Goal: Task Accomplishment & Management: Use online tool/utility

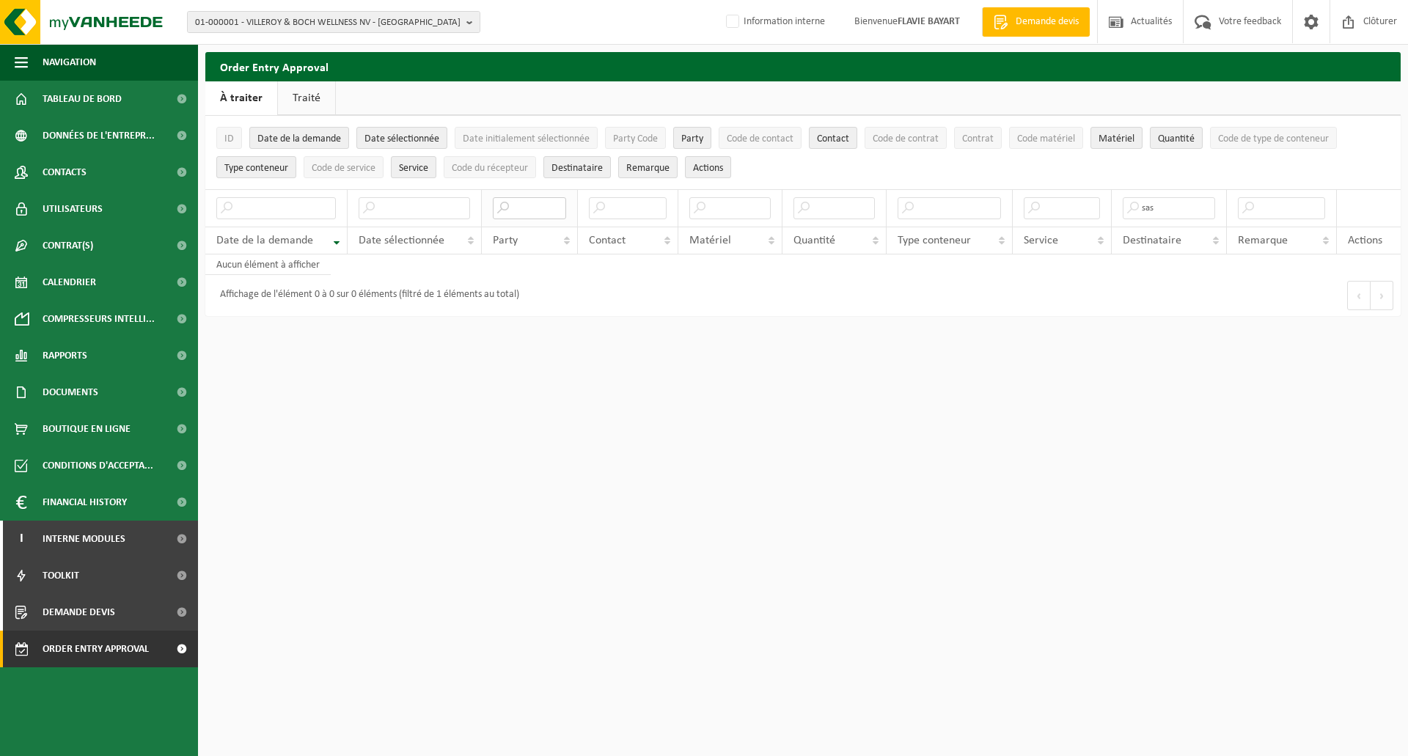
click at [526, 205] on input "text" at bounding box center [530, 208] width 74 height 22
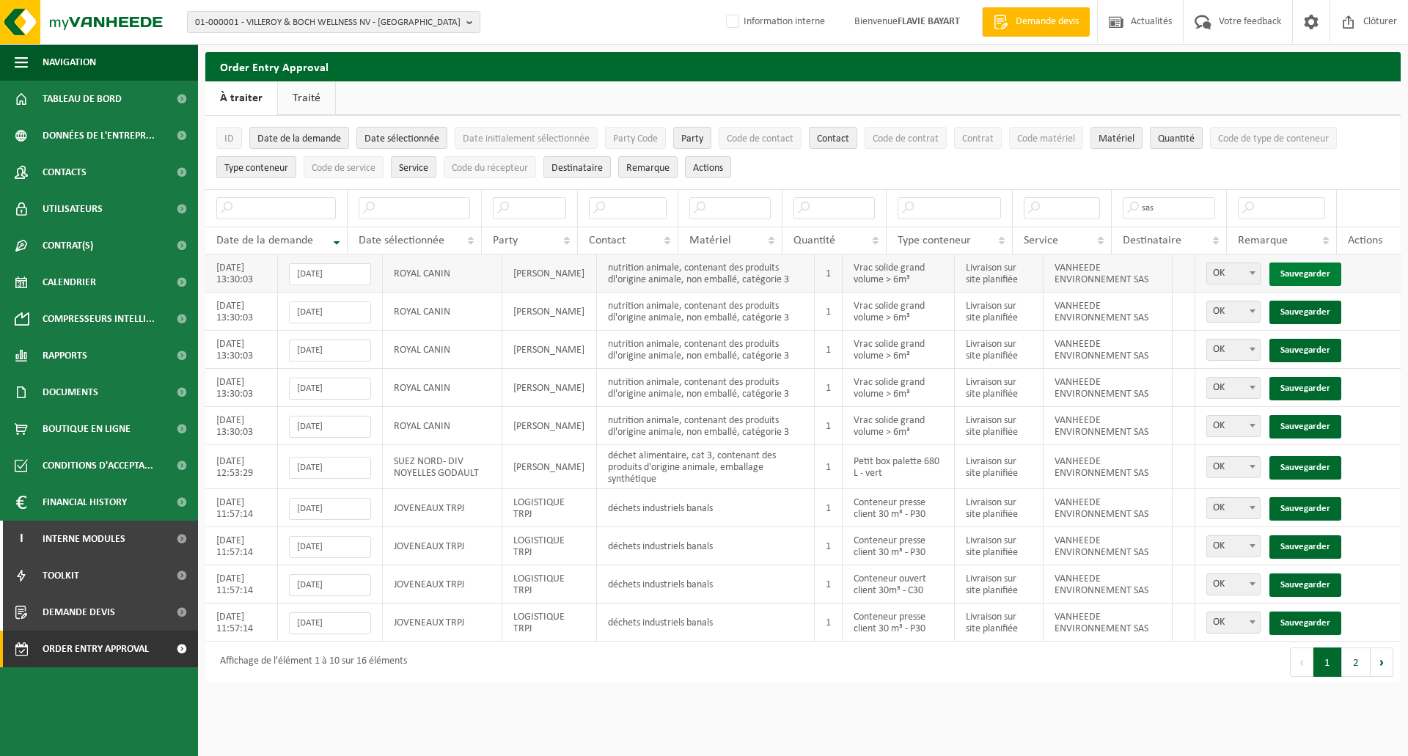
click at [1295, 271] on link "Sauvegarder" at bounding box center [1305, 274] width 72 height 23
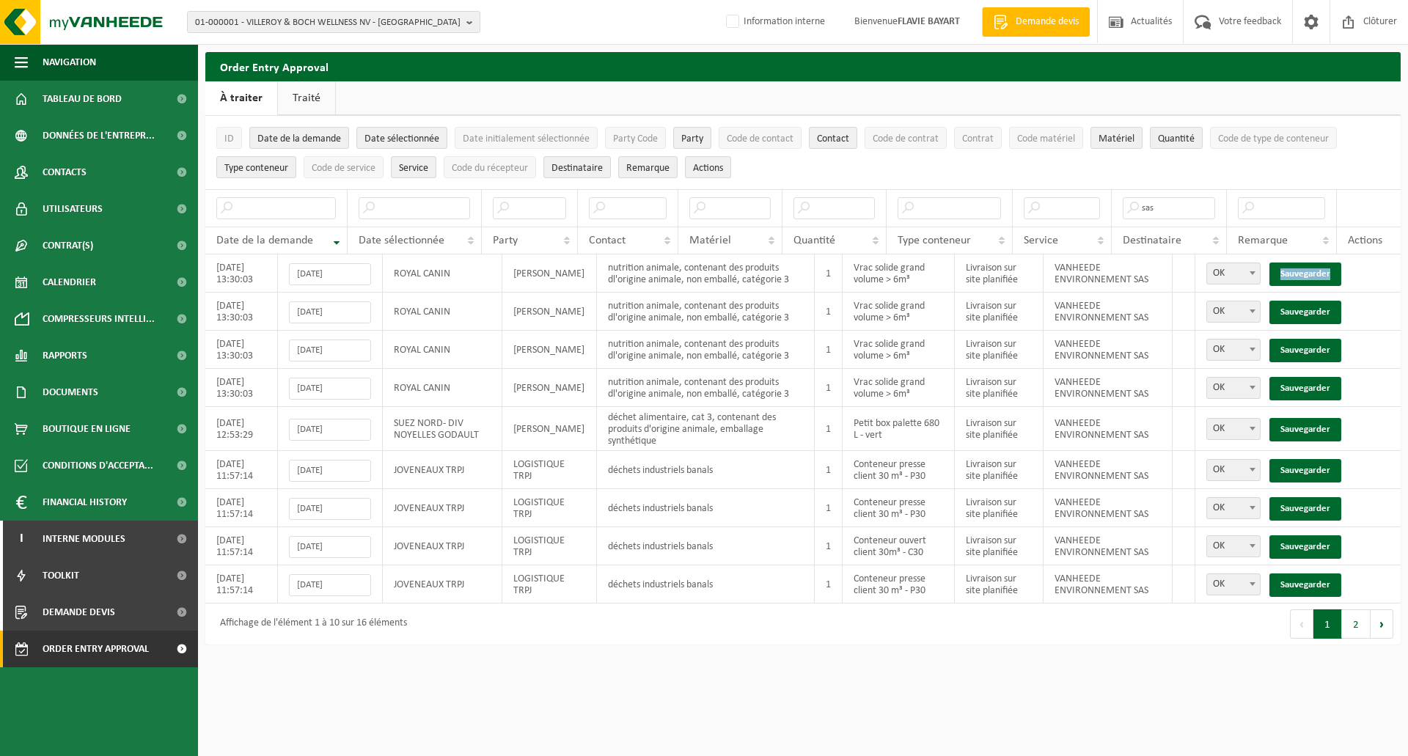
click at [1295, 271] on link "Sauvegarder" at bounding box center [1305, 274] width 72 height 23
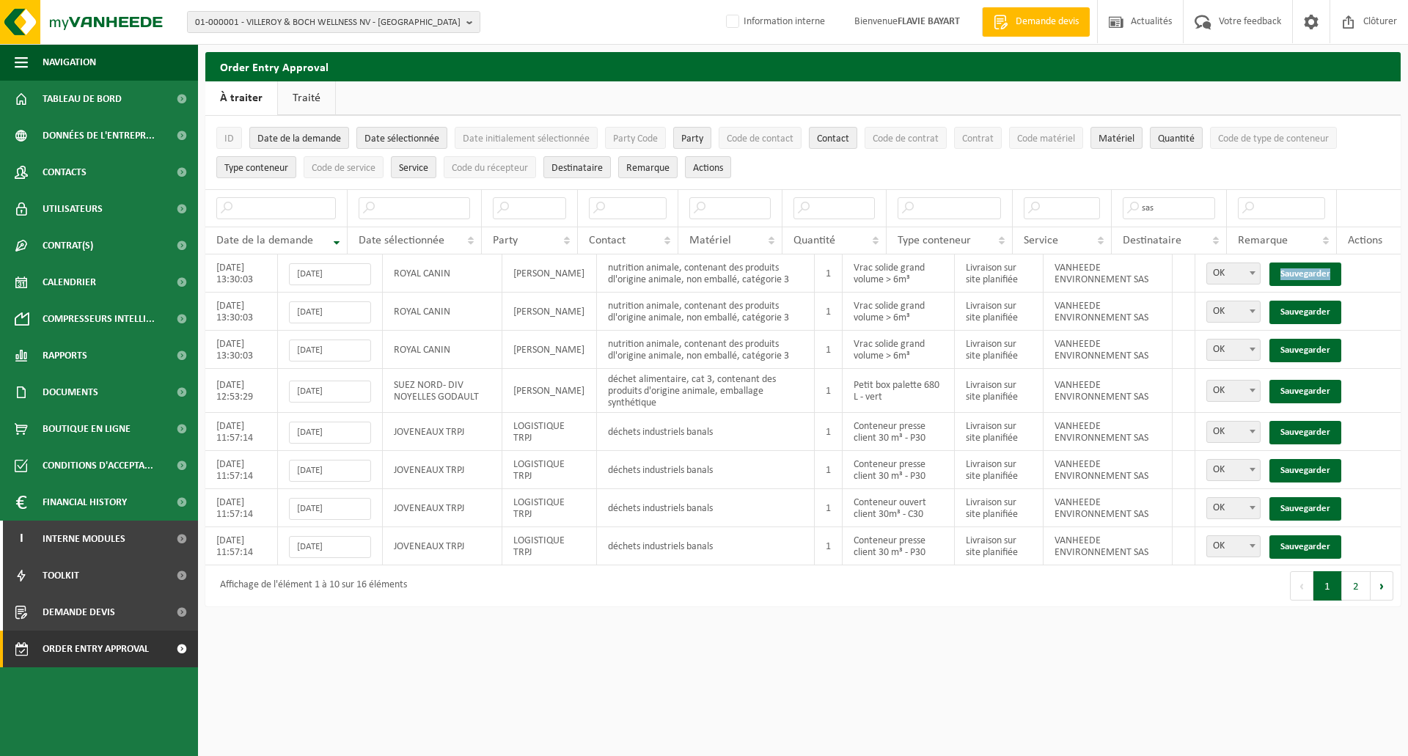
click at [1295, 271] on link "Sauvegarder" at bounding box center [1305, 274] width 72 height 23
click at [1295, 301] on link "Sauvegarder" at bounding box center [1305, 312] width 72 height 23
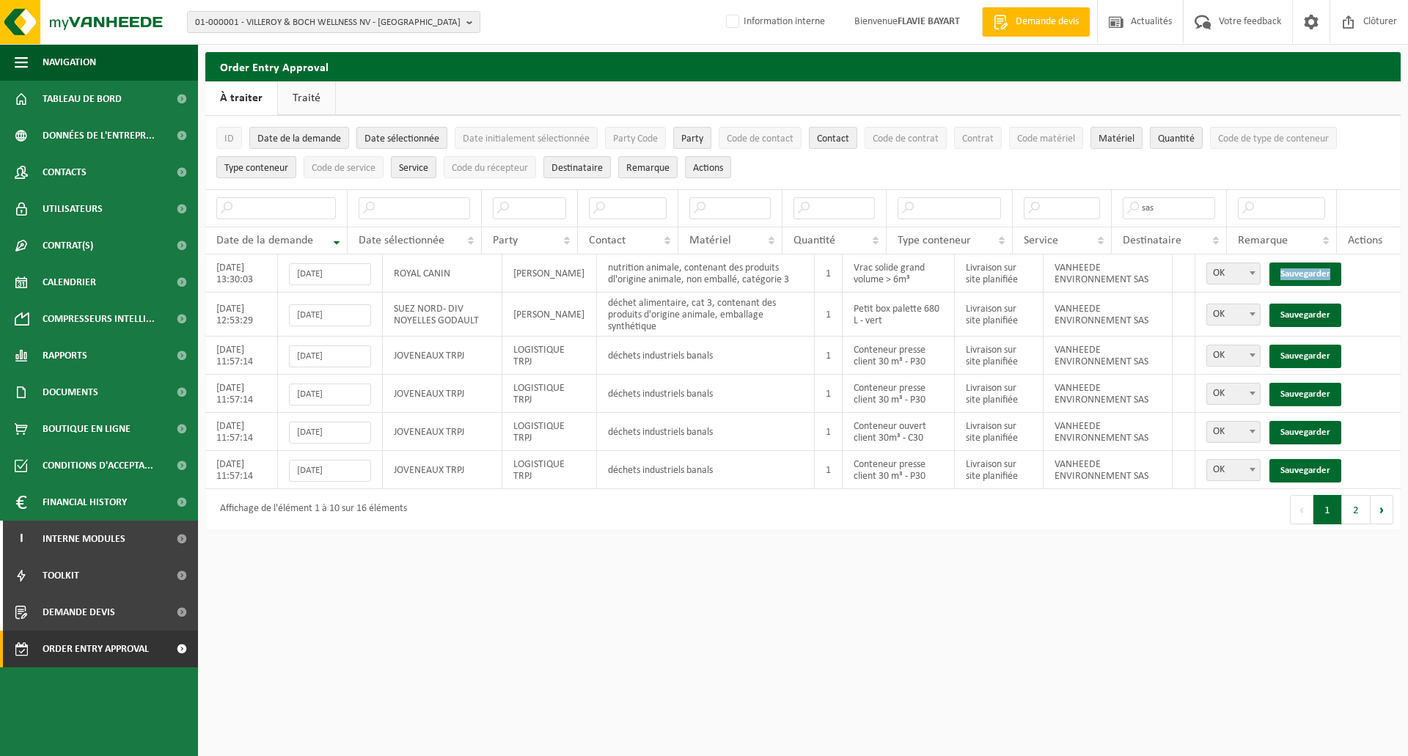
click at [1295, 271] on link "Sauvegarder" at bounding box center [1305, 274] width 72 height 23
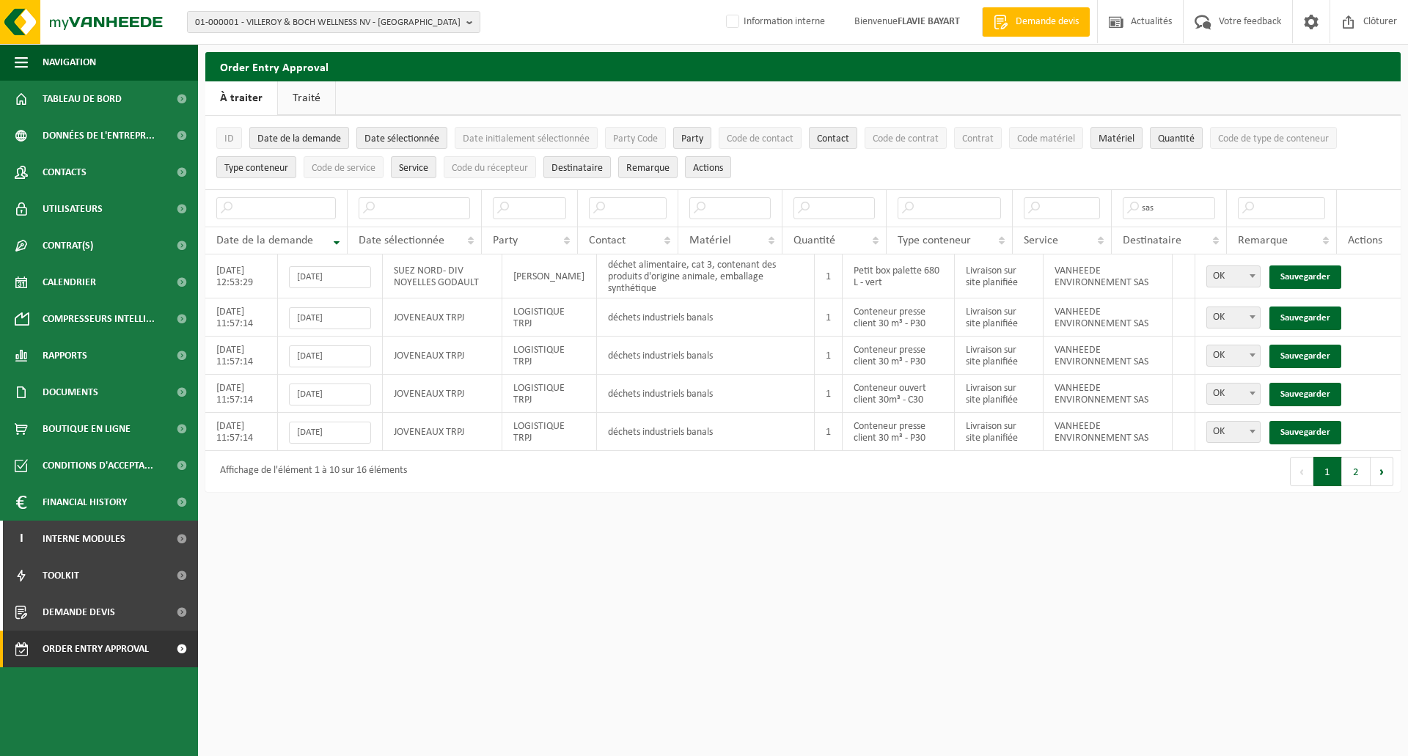
click at [1295, 271] on link "Sauvegarder" at bounding box center [1305, 276] width 72 height 23
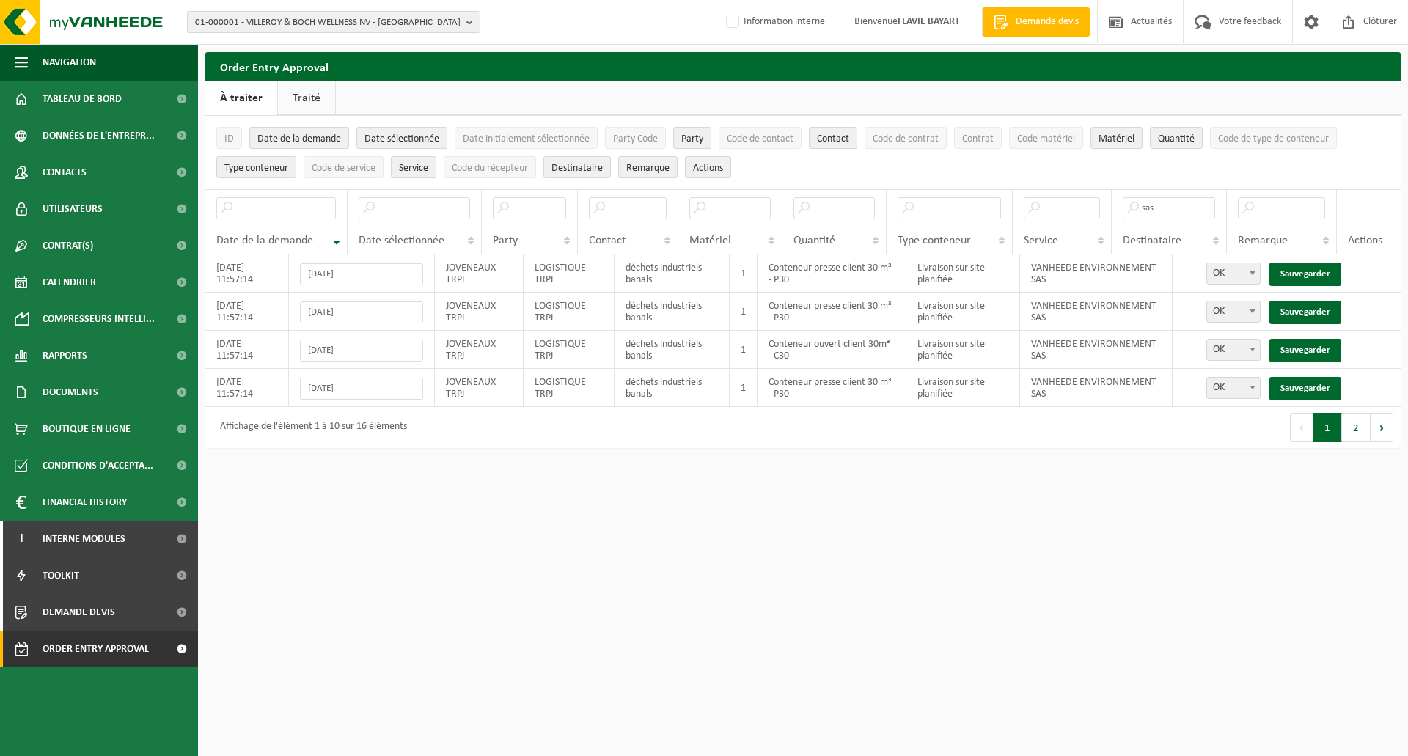
click at [1295, 271] on link "Sauvegarder" at bounding box center [1305, 274] width 72 height 23
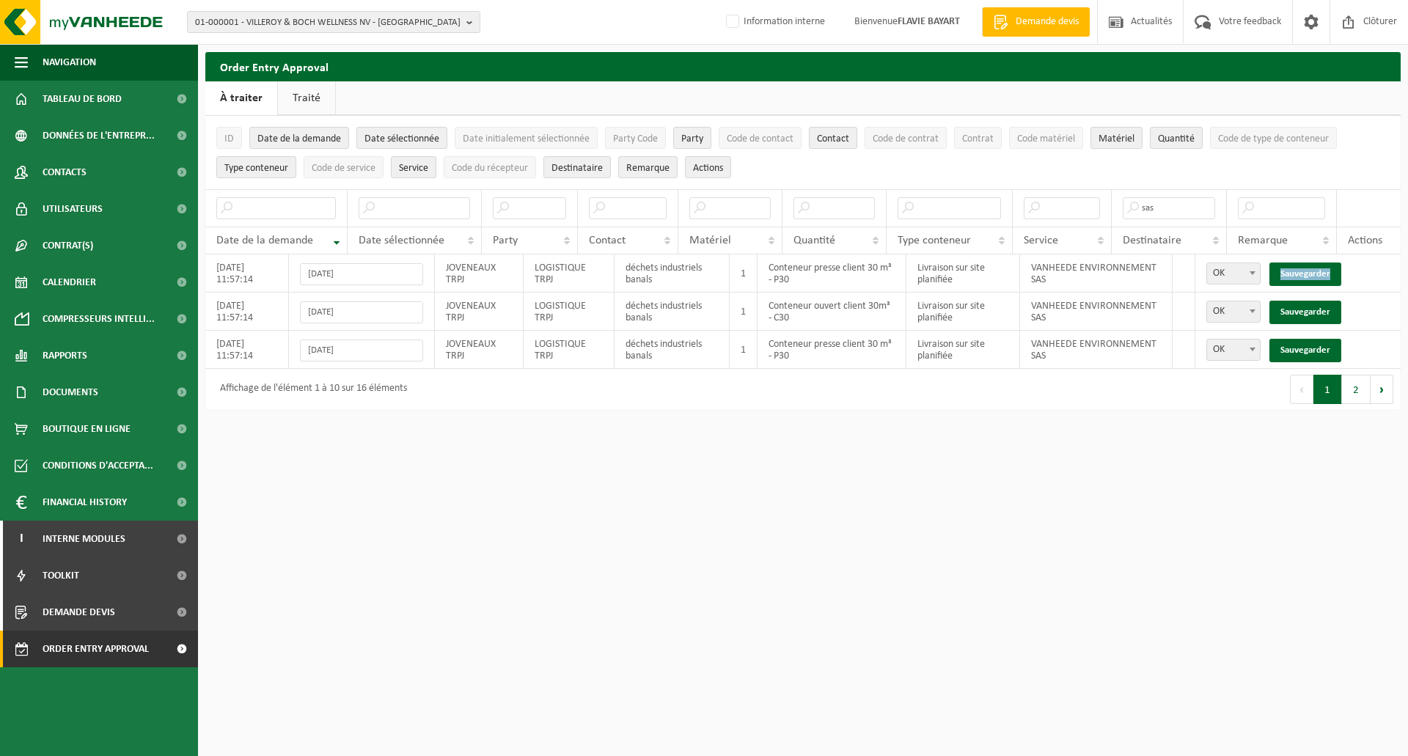
click at [1295, 271] on link "Sauvegarder" at bounding box center [1305, 274] width 72 height 23
click at [1295, 301] on link "Sauvegarder" at bounding box center [1305, 312] width 72 height 23
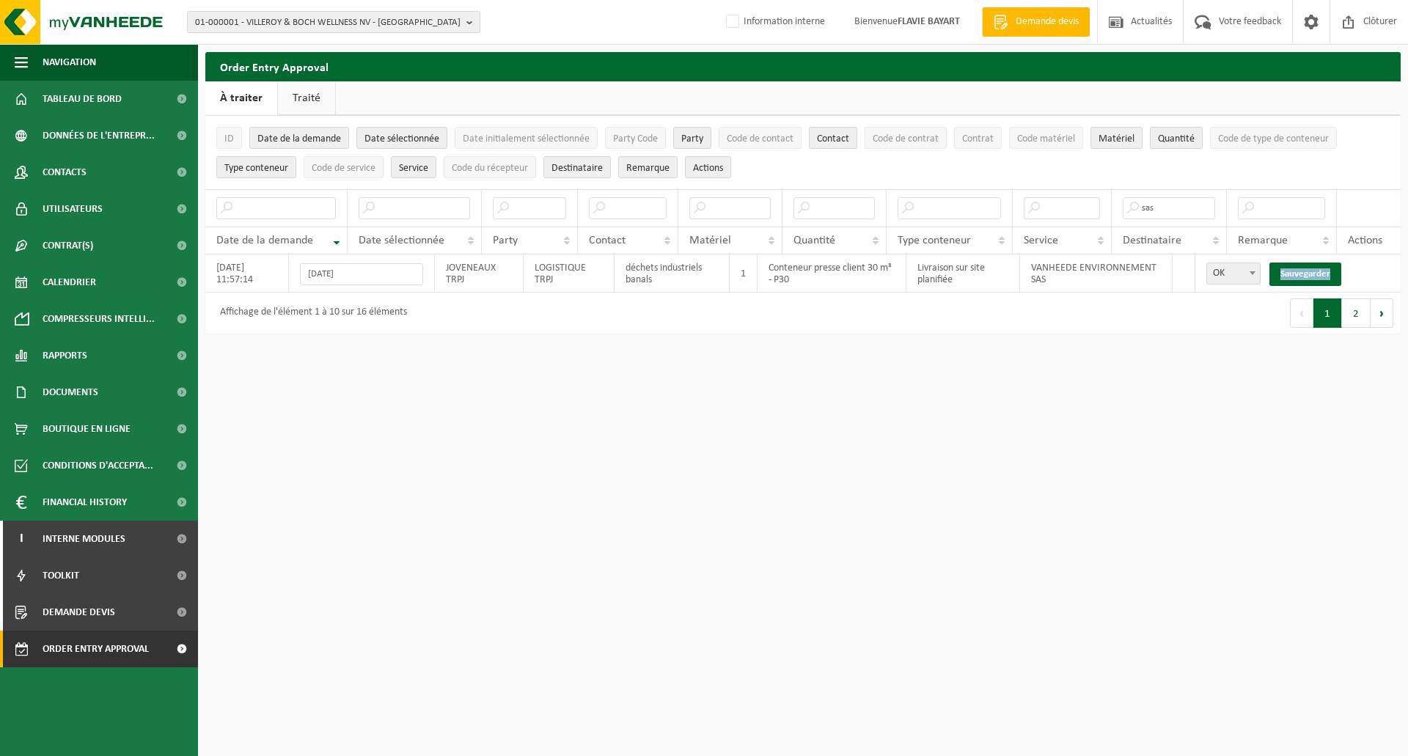
click at [1295, 271] on link "Sauvegarder" at bounding box center [1305, 274] width 72 height 23
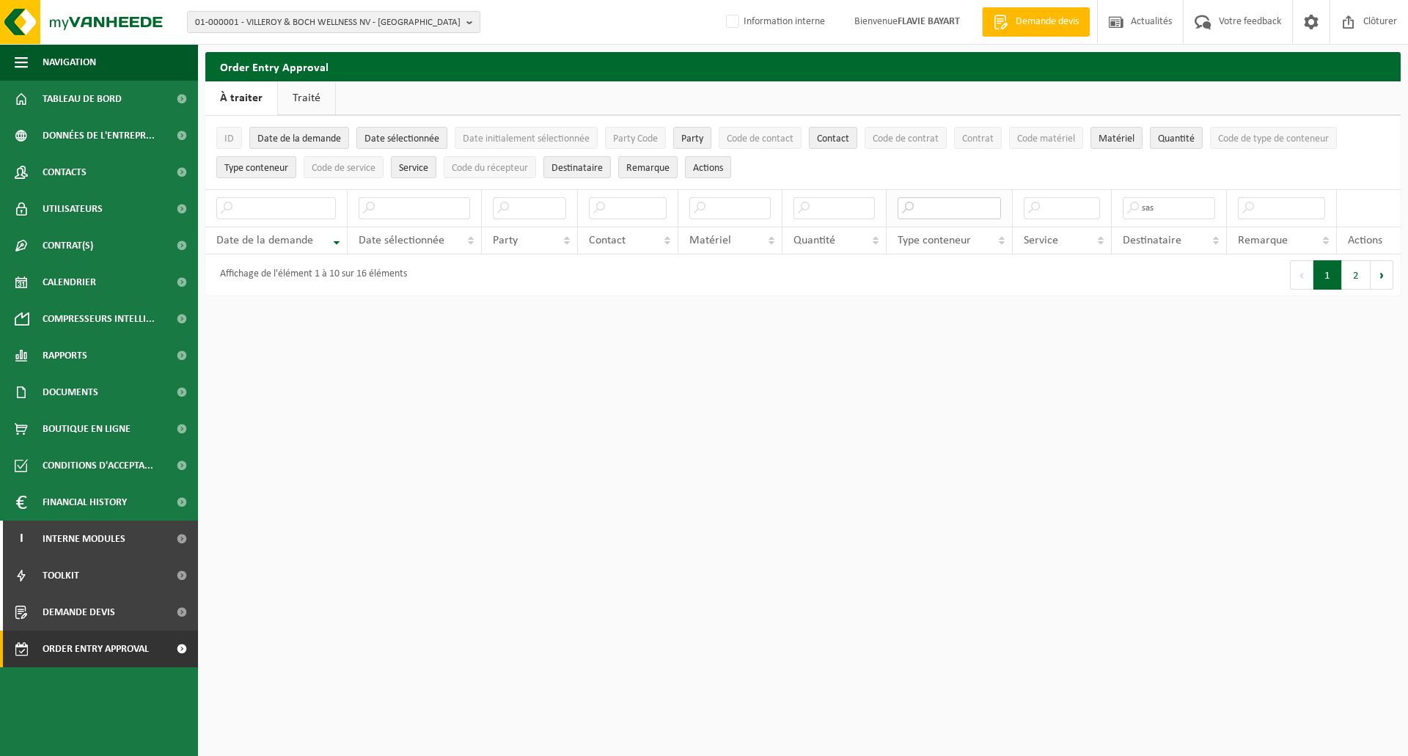
click at [960, 210] on input "text" at bounding box center [949, 208] width 103 height 22
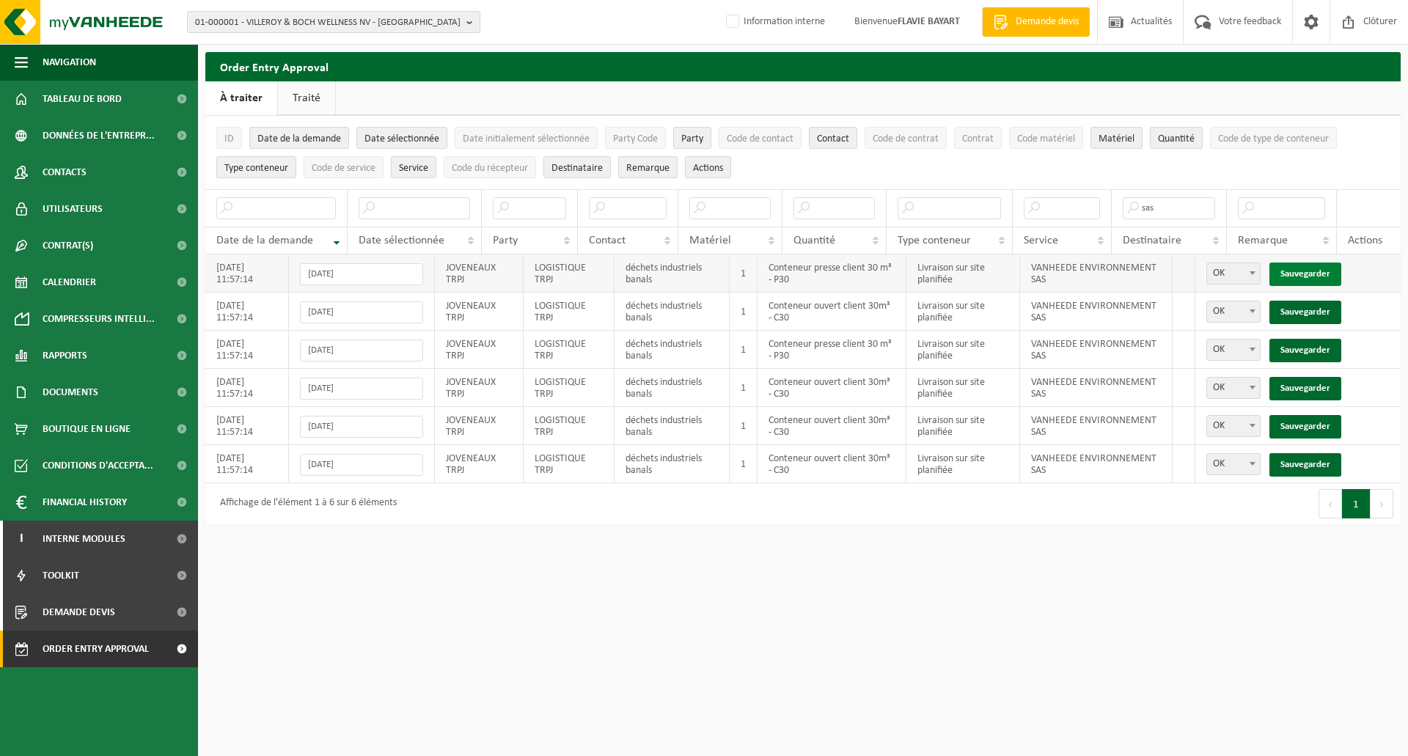
click at [1306, 264] on link "Sauvegarder" at bounding box center [1305, 274] width 72 height 23
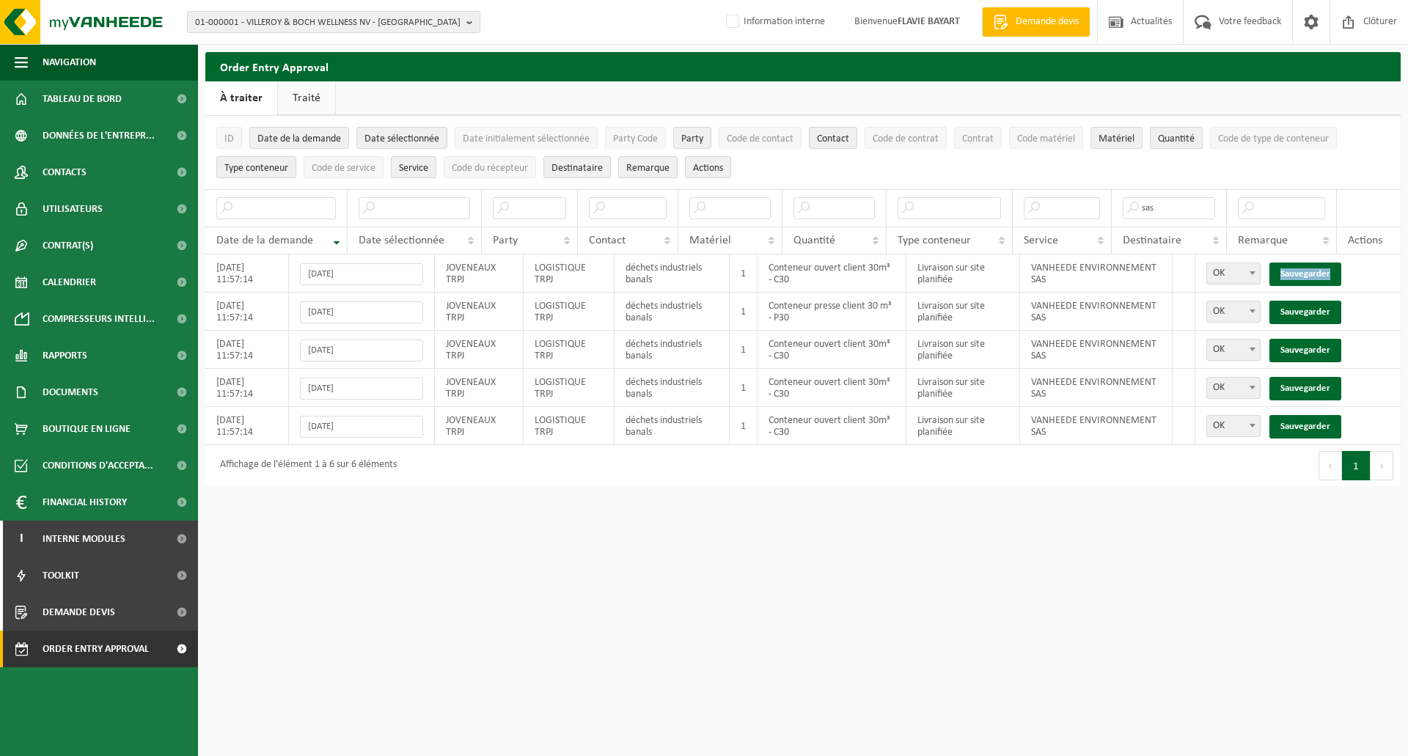
click at [1306, 264] on link "Sauvegarder" at bounding box center [1305, 274] width 72 height 23
click at [1306, 301] on link "Sauvegarder" at bounding box center [1305, 312] width 72 height 23
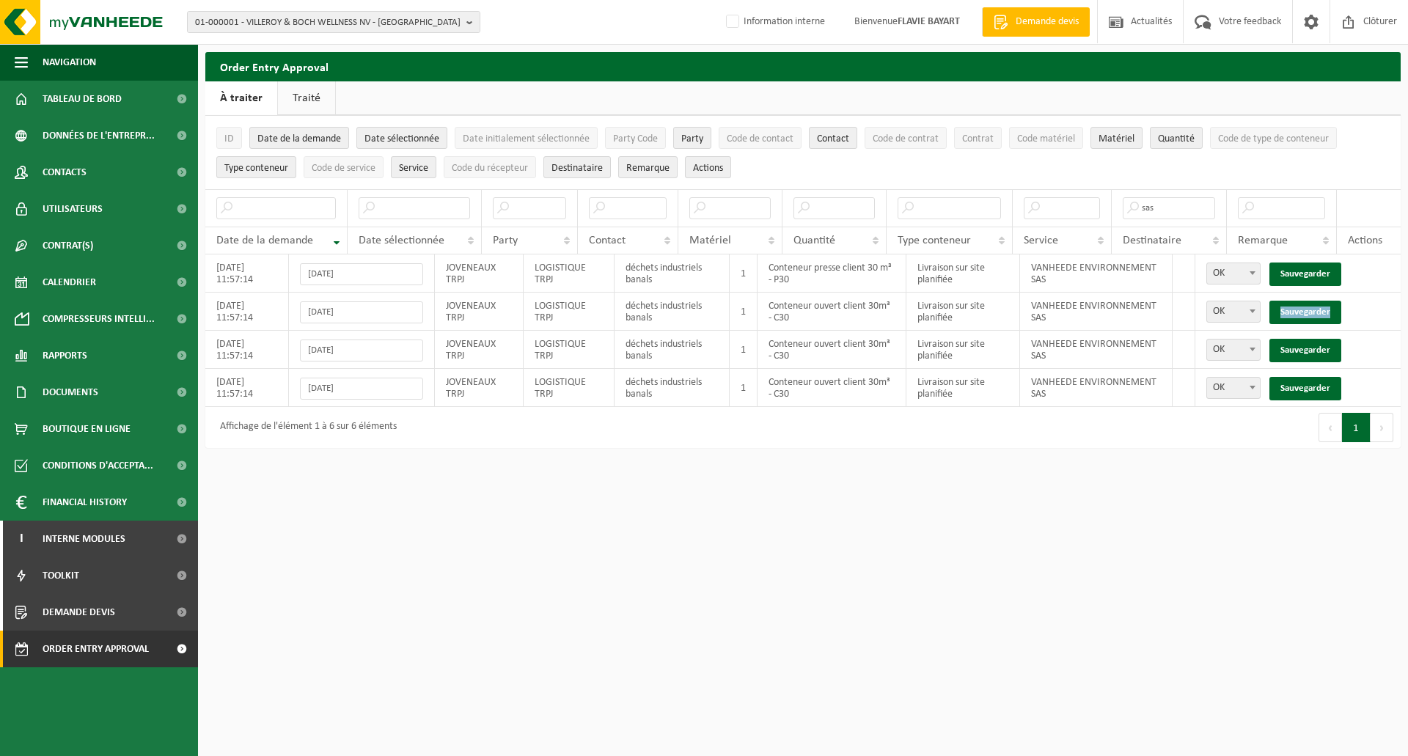
click at [1306, 301] on link "Sauvegarder" at bounding box center [1305, 312] width 72 height 23
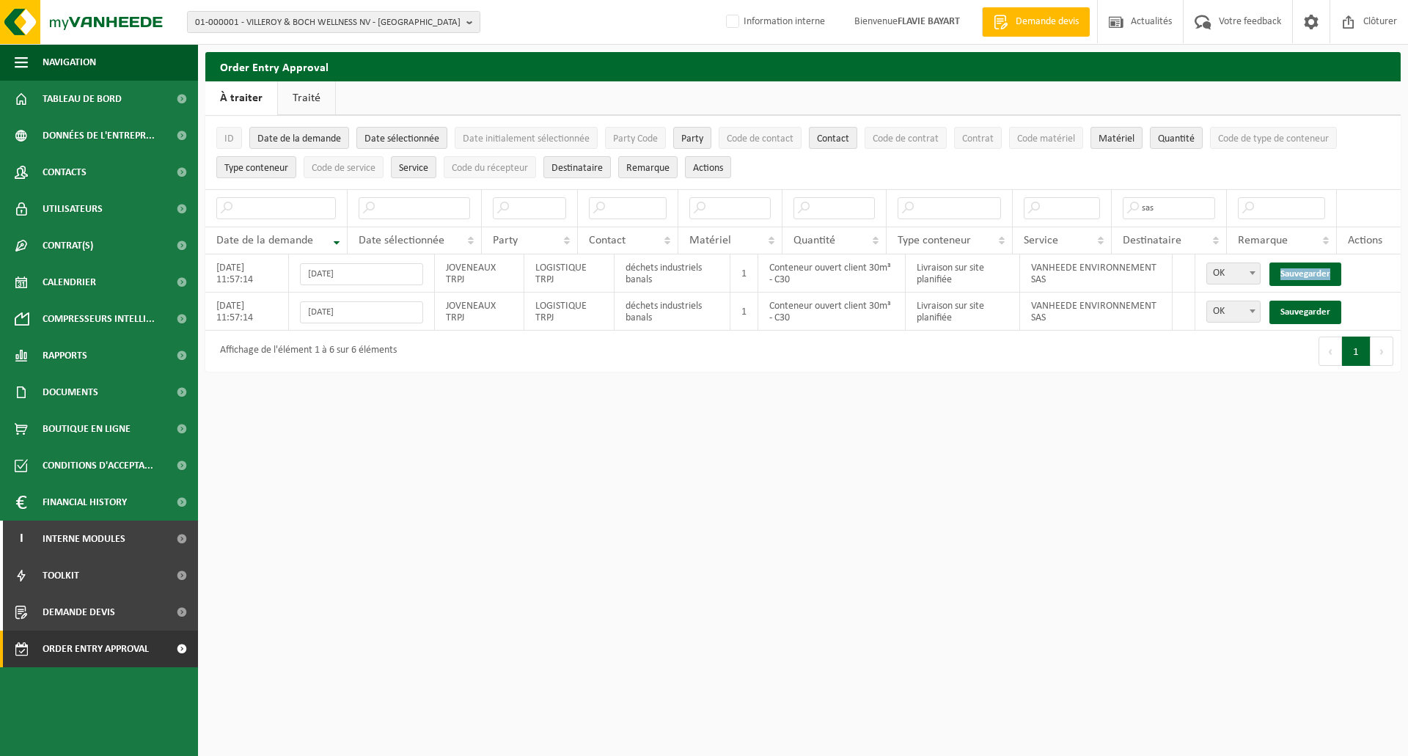
click at [1306, 264] on link "Sauvegarder" at bounding box center [1305, 274] width 72 height 23
click at [1306, 301] on link "Sauvegarder" at bounding box center [1305, 312] width 72 height 23
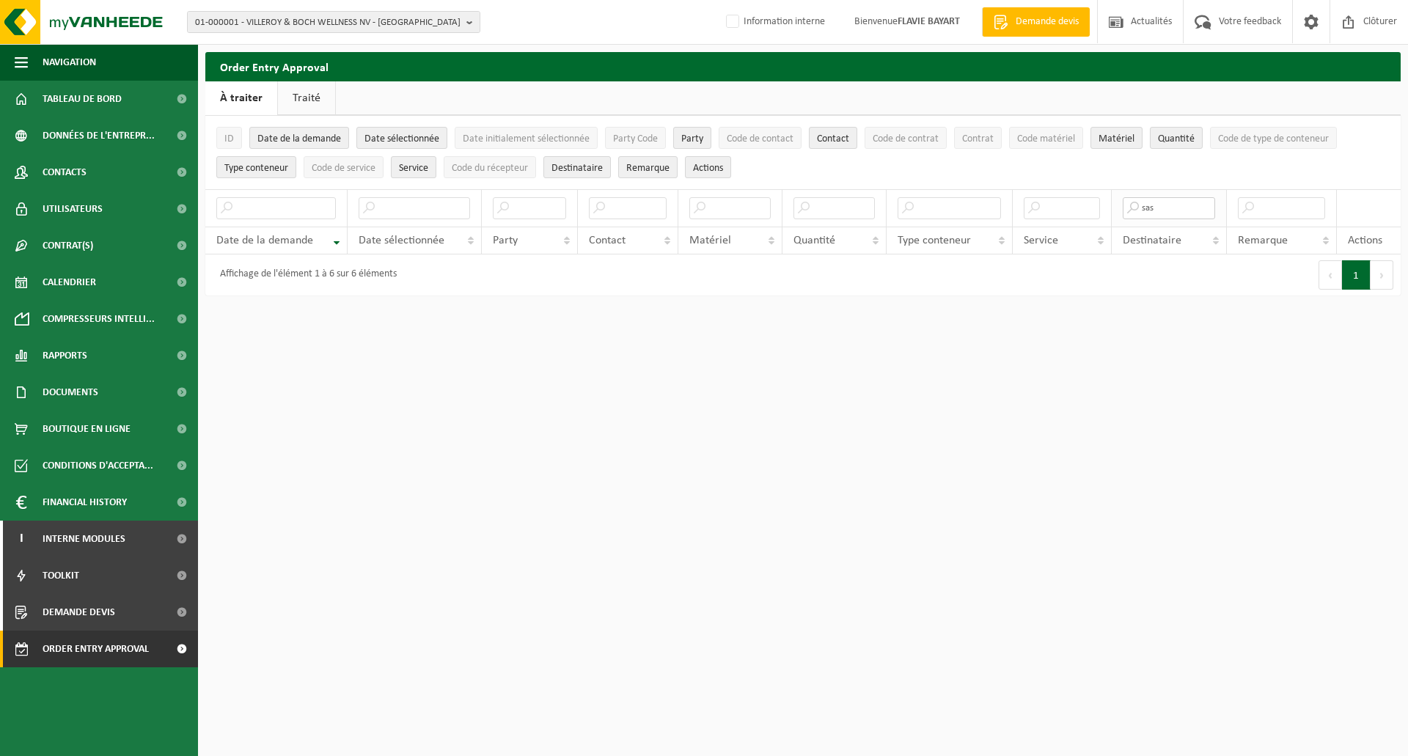
click at [1184, 213] on input "sas" at bounding box center [1169, 208] width 93 height 22
